Goal: Task Accomplishment & Management: Complete application form

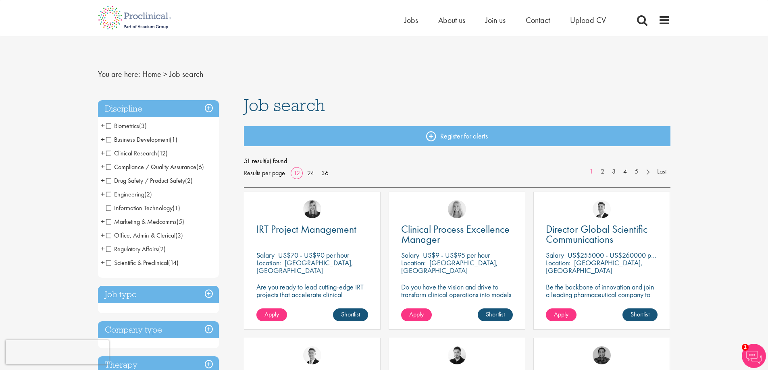
click at [108, 127] on span "Biometrics" at bounding box center [122, 126] width 33 height 8
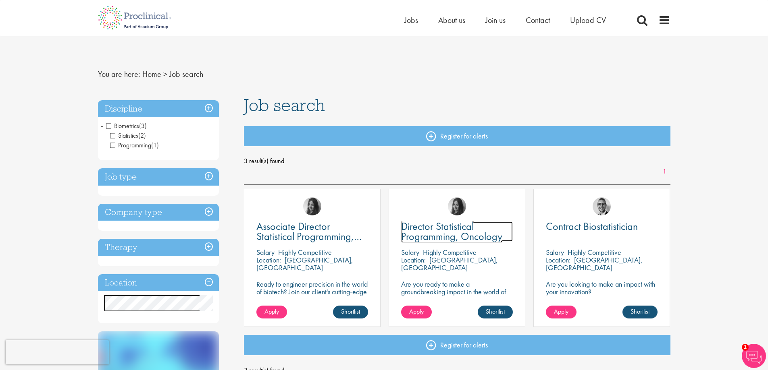
click at [425, 233] on span "Director Statistical Programming, Oncology" at bounding box center [451, 232] width 101 height 24
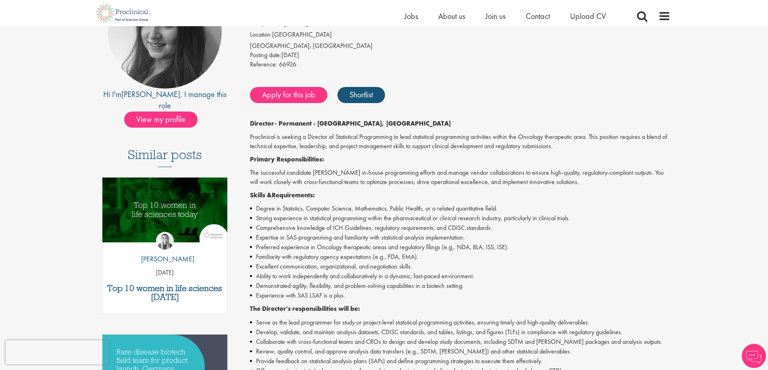
scroll to position [121, 0]
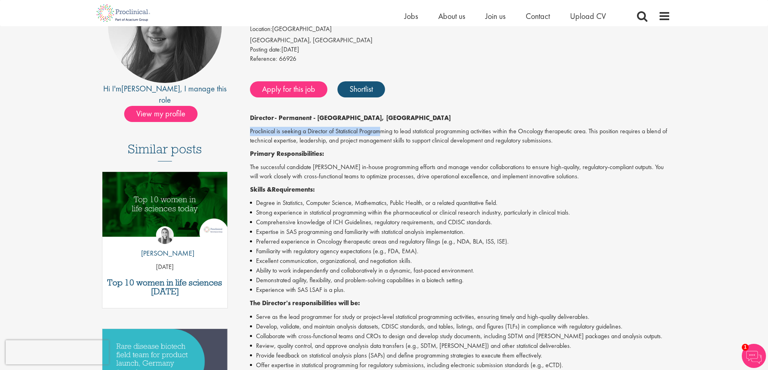
drag, startPoint x: 248, startPoint y: 132, endPoint x: 444, endPoint y: 185, distance: 203.2
click at [383, 137] on div "Director Statistical Programming, Oncology Salary: Highly Competitive Job type:…" at bounding box center [457, 279] width 438 height 621
click at [469, 199] on li "Degree in Statistics, Computer Science, Mathematics, Public Health, or a relate…" at bounding box center [460, 203] width 420 height 10
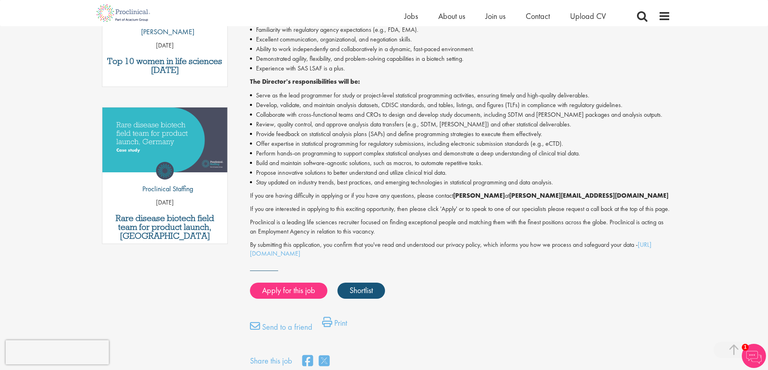
scroll to position [363, 0]
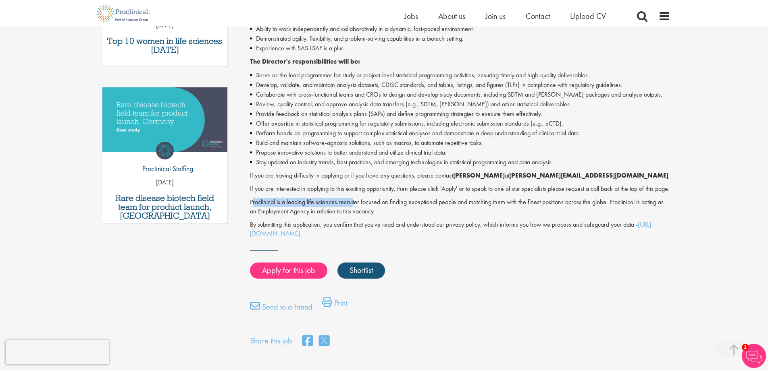
drag, startPoint x: 252, startPoint y: 214, endPoint x: 393, endPoint y: 217, distance: 141.1
click at [378, 216] on p "Proclinical is a leading life sciences recruiter focused on finding exceptional…" at bounding box center [460, 207] width 420 height 19
click at [474, 216] on p "Proclinical is a leading life sciences recruiter focused on finding exceptional…" at bounding box center [460, 207] width 420 height 19
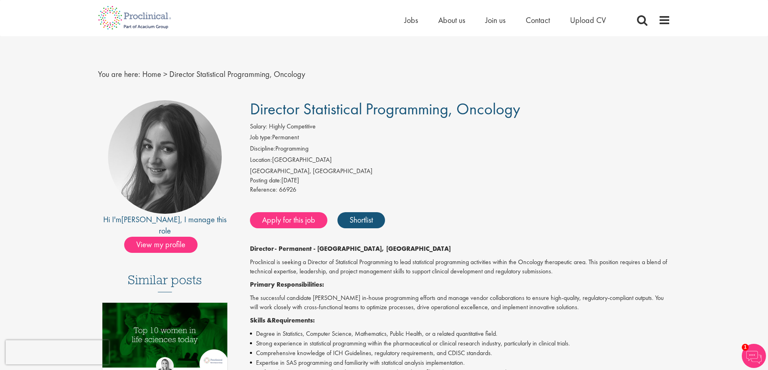
scroll to position [121, 0]
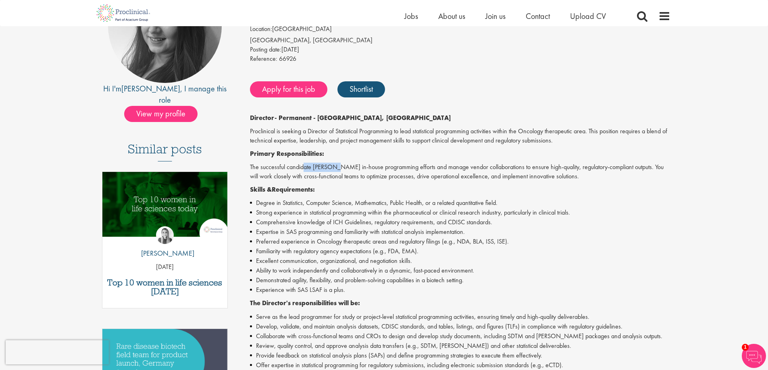
drag, startPoint x: 305, startPoint y: 168, endPoint x: 384, endPoint y: 169, distance: 79.4
click at [367, 168] on p "The successful candidate will oversee in-house programming efforts and manage v…" at bounding box center [460, 172] width 420 height 19
click at [402, 184] on div "Director - Permanent - Cambridge, MA Proclinical is seeking a Director of Stati…" at bounding box center [460, 297] width 420 height 367
drag, startPoint x: 399, startPoint y: 162, endPoint x: 596, endPoint y: 181, distance: 198.4
click at [540, 166] on div "Director - Permanent - Cambridge, MA Proclinical is seeking a Director of Stati…" at bounding box center [460, 297] width 420 height 367
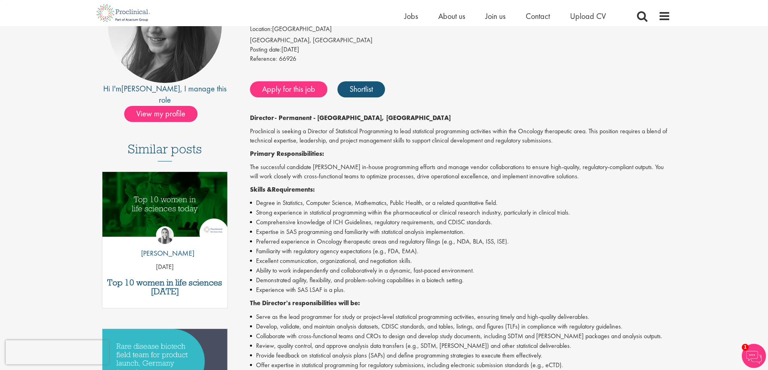
click at [598, 192] on p "Skills & Requirements:" at bounding box center [460, 189] width 420 height 9
drag, startPoint x: 295, startPoint y: 179, endPoint x: 432, endPoint y: 181, distance: 137.0
click at [424, 179] on p "The successful candidate will oversee in-house programming efforts and manage v…" at bounding box center [460, 172] width 420 height 19
click at [446, 208] on li "Degree in Statistics, Computer Science, Mathematics, Public Health, or a relate…" at bounding box center [460, 203] width 420 height 10
drag, startPoint x: 419, startPoint y: 182, endPoint x: 513, endPoint y: 183, distance: 93.5
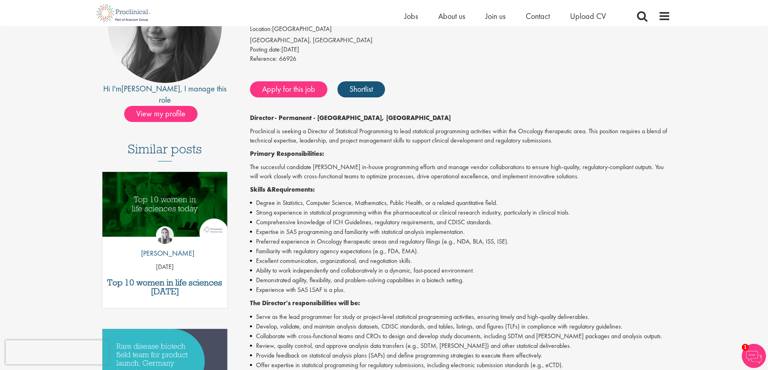
click at [484, 182] on div "Director - Permanent - Cambridge, MA Proclinical is seeking a Director of Stati…" at bounding box center [460, 297] width 420 height 367
click at [553, 222] on li "Comprehensive knowledge of ICH Guidelines, regulatory requirements, and CDISC s…" at bounding box center [460, 223] width 420 height 10
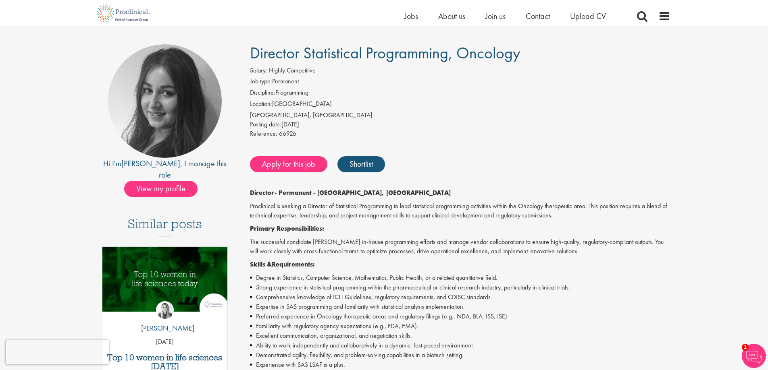
scroll to position [0, 0]
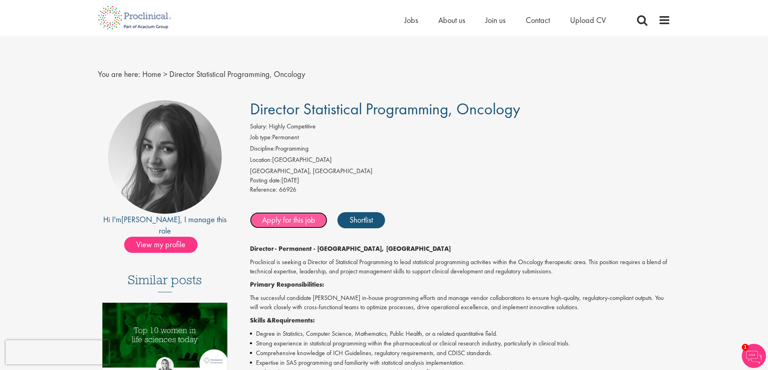
click at [302, 224] on link "Apply for this job" at bounding box center [288, 220] width 77 height 16
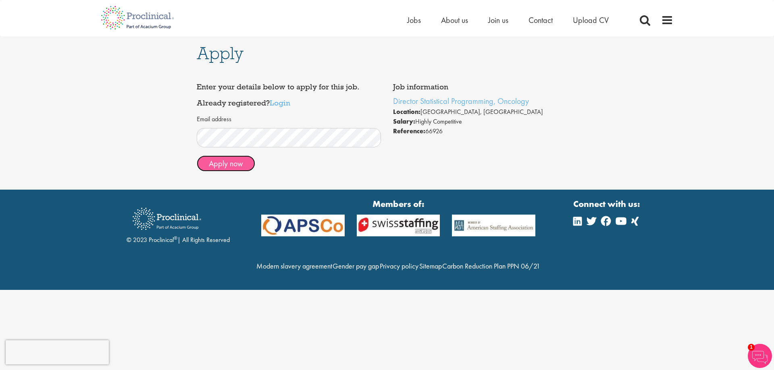
click at [228, 166] on button "Apply now" at bounding box center [226, 164] width 58 height 16
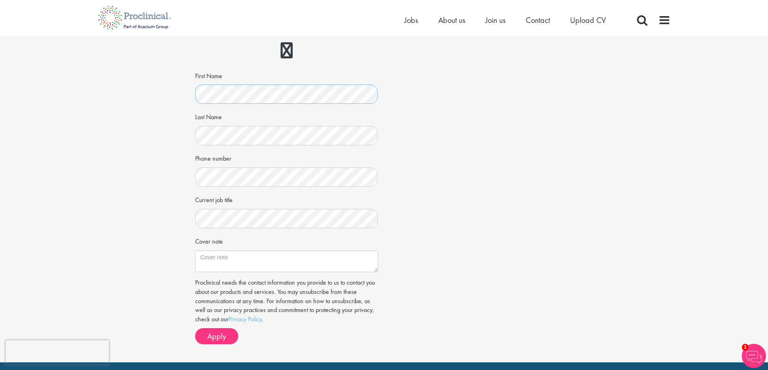
scroll to position [121, 0]
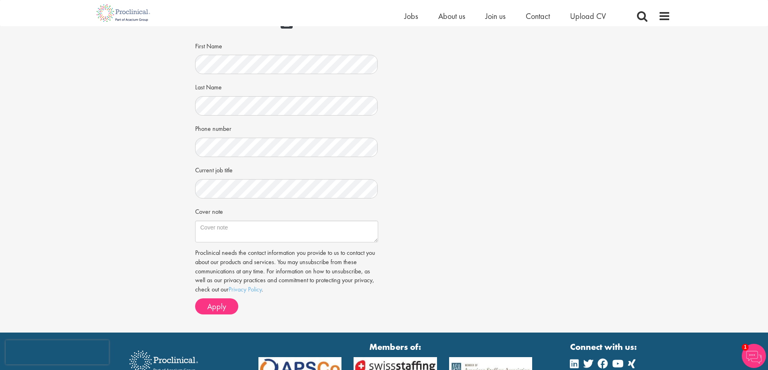
click at [438, 187] on div "Job information Director Statistical Programming, Oncology Location: [GEOGRAPHI…" at bounding box center [384, 134] width 390 height 373
click at [274, 234] on textarea "Cover note" at bounding box center [286, 232] width 183 height 22
click at [220, 308] on span "Apply" at bounding box center [216, 306] width 19 height 10
